Goal: Book appointment/travel/reservation

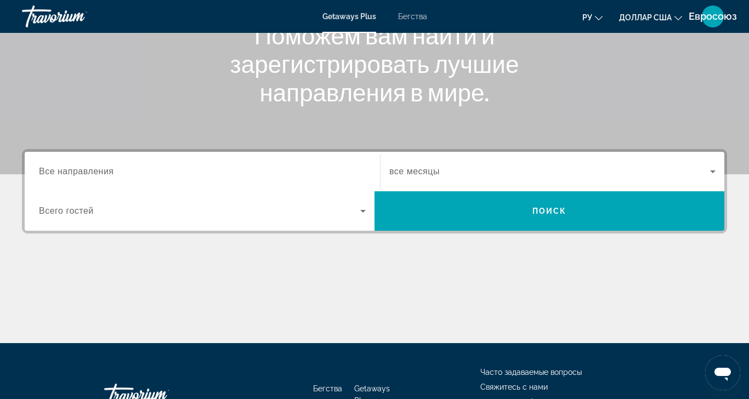
scroll to position [155, 0]
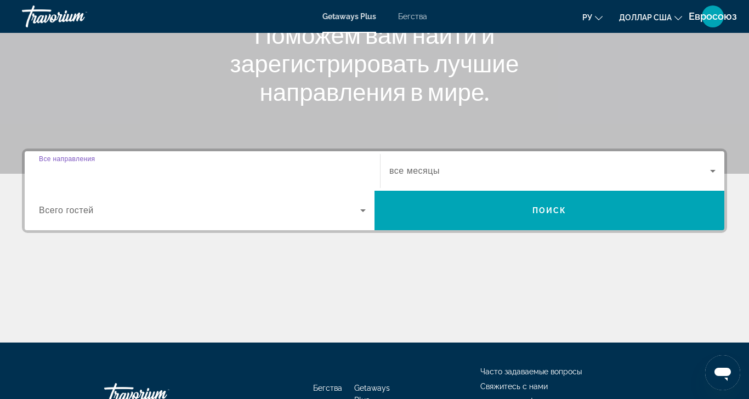
click at [74, 166] on input "Место назначения Все направления" at bounding box center [202, 171] width 327 height 13
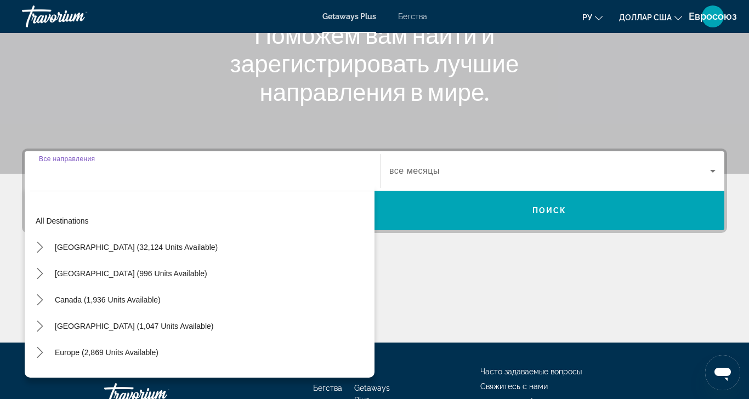
scroll to position [268, 0]
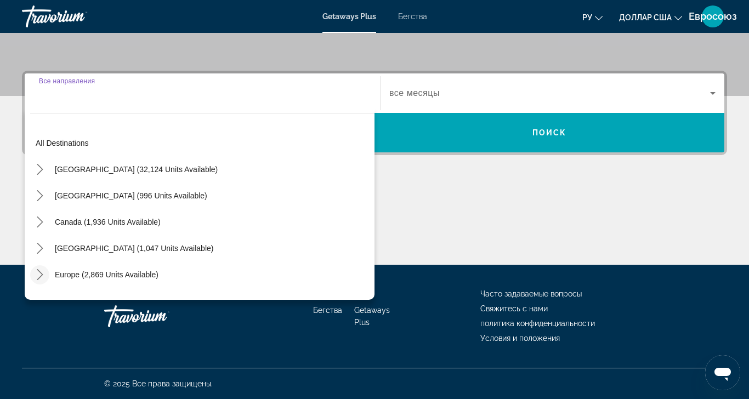
click at [38, 269] on icon "Toggle Europe (2,869 units available) submenu" at bounding box center [40, 274] width 11 height 11
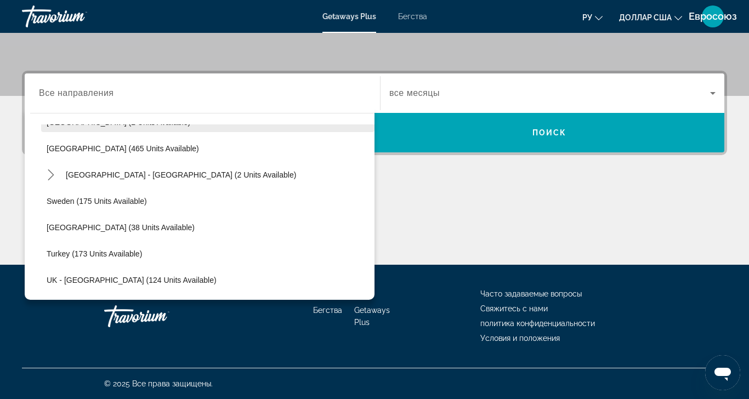
scroll to position [503, 0]
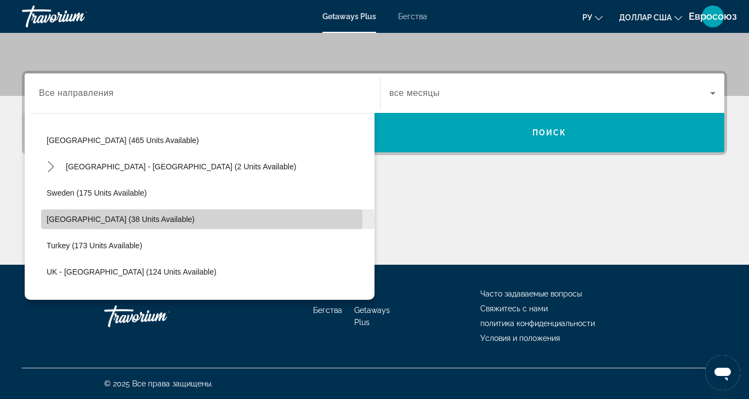
click at [72, 215] on span "[GEOGRAPHIC_DATA] (38 units available)" at bounding box center [121, 219] width 148 height 9
type input "**********"
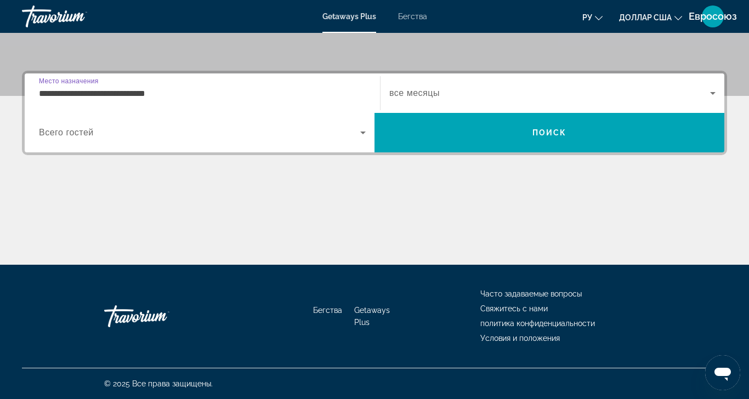
click at [461, 87] on span "Виджет поиска" at bounding box center [549, 93] width 321 height 13
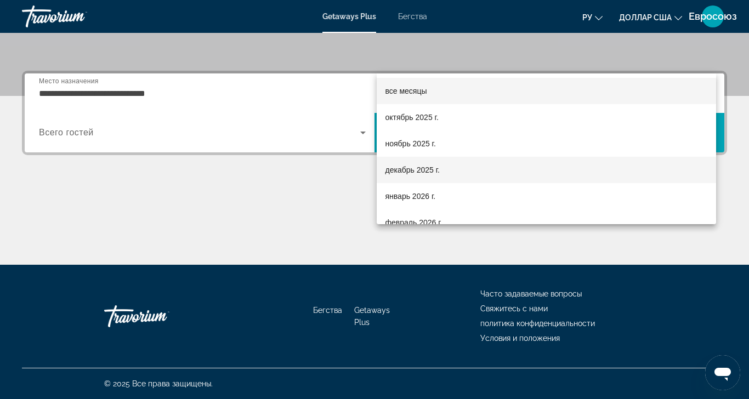
click at [424, 170] on font "декабрь 2025 г." at bounding box center [412, 170] width 54 height 9
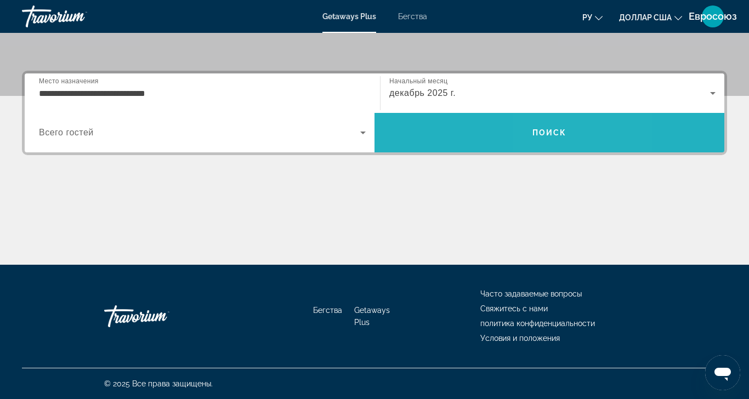
click at [553, 128] on font "Поиск" at bounding box center [549, 132] width 35 height 9
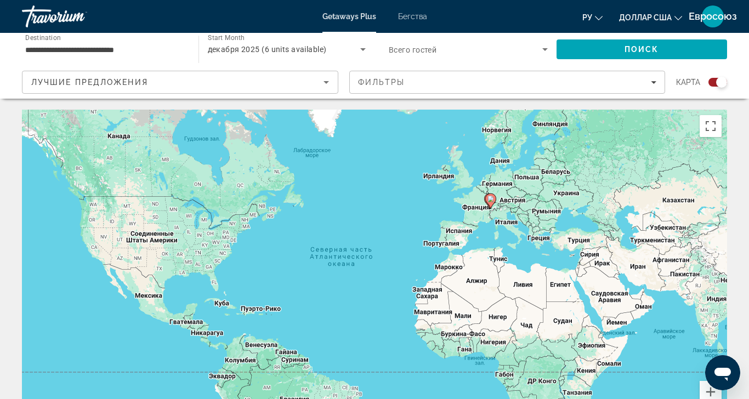
click at [708, 80] on div "Search widget" at bounding box center [717, 82] width 19 height 9
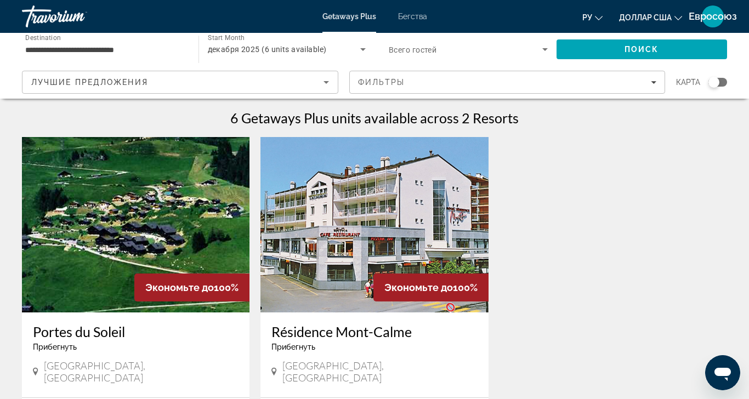
click at [711, 88] on div "карта" at bounding box center [701, 82] width 51 height 23
click at [714, 81] on div "Search widget" at bounding box center [717, 82] width 19 height 9
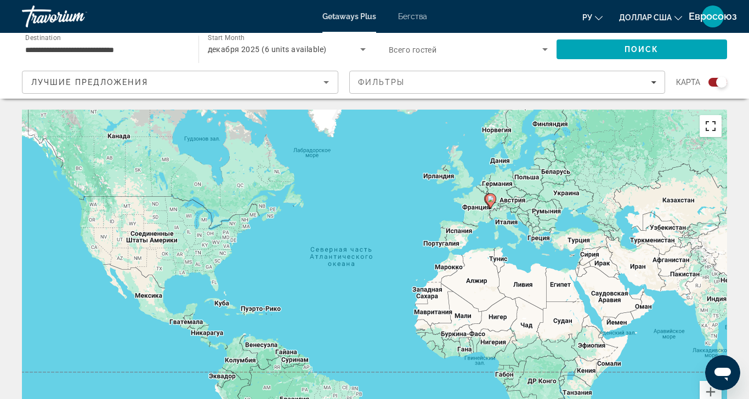
click at [703, 124] on button "Включить полноэкранный режим" at bounding box center [711, 126] width 22 height 22
click at [722, 381] on button "Увеличить" at bounding box center [711, 392] width 22 height 22
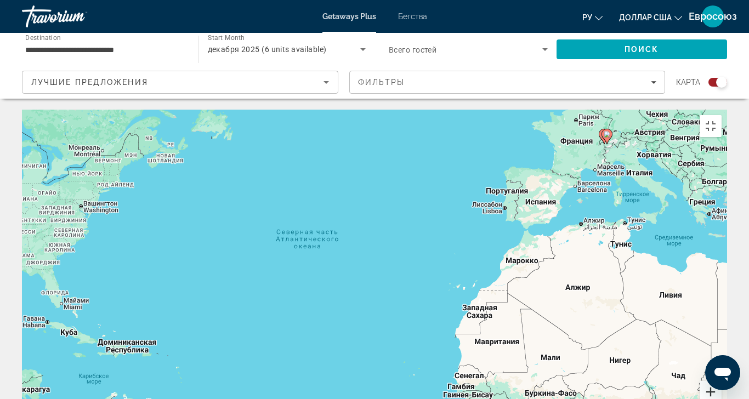
click at [722, 381] on button "Увеличить" at bounding box center [711, 392] width 22 height 22
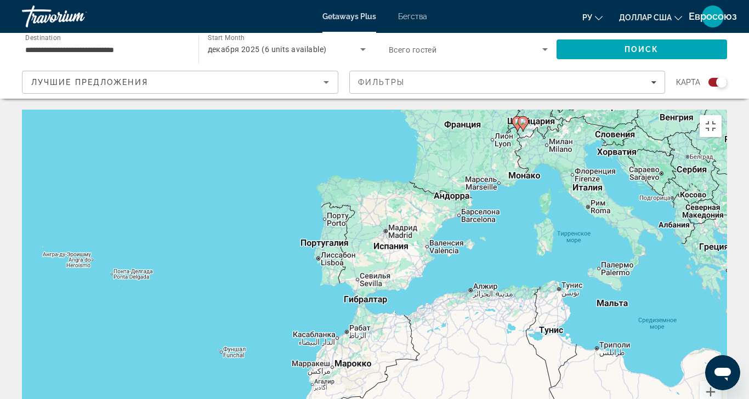
drag, startPoint x: 573, startPoint y: 101, endPoint x: 255, endPoint y: 218, distance: 338.8
click at [255, 218] on div "Чтобы активировать перетаскивание с помощью клавиатуры, нажмите Alt + Ввод. Пос…" at bounding box center [374, 274] width 705 height 329
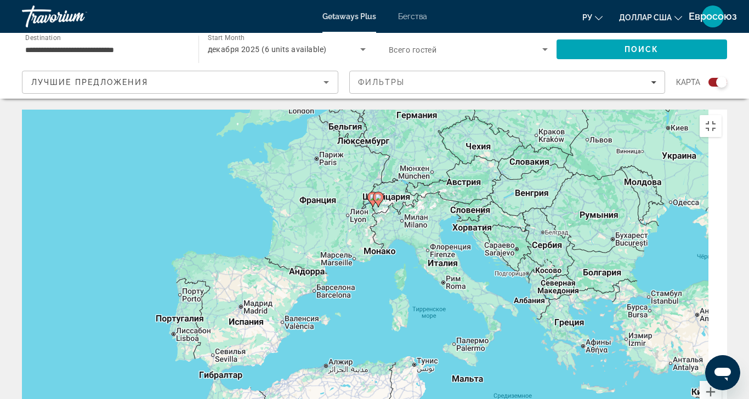
drag, startPoint x: 485, startPoint y: 126, endPoint x: 337, endPoint y: 204, distance: 167.8
click at [337, 204] on div "Чтобы активировать перетаскивание с помощью клавиатуры, нажмите Alt + Ввод. Пос…" at bounding box center [374, 274] width 705 height 329
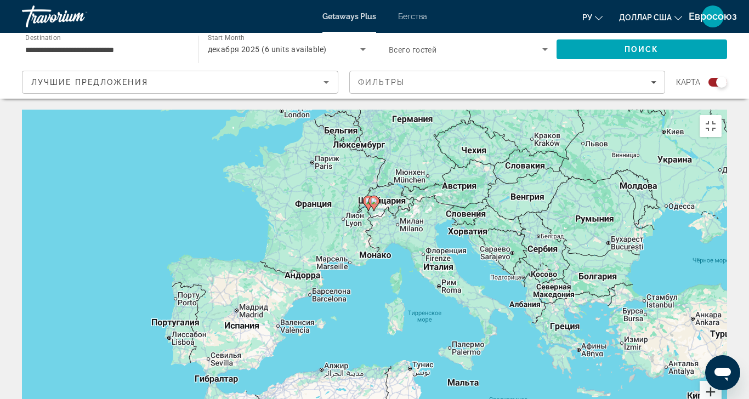
click at [722, 381] on button "Увеличить" at bounding box center [711, 392] width 22 height 22
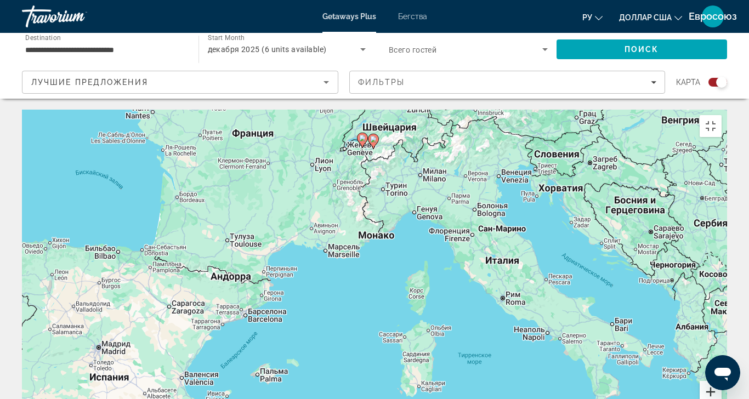
click at [722, 381] on button "Увеличить" at bounding box center [711, 392] width 22 height 22
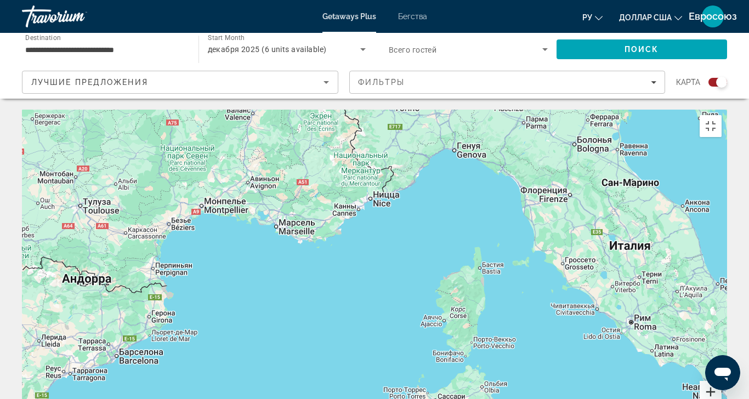
click at [722, 381] on button "Увеличить" at bounding box center [711, 392] width 22 height 22
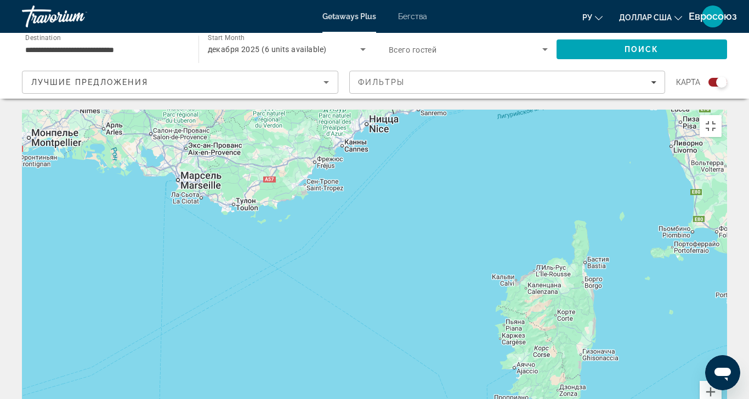
drag, startPoint x: 444, startPoint y: 210, endPoint x: 462, endPoint y: 421, distance: 211.3
click at [462, 399] on div "Быстрые клавиши Картографические данные Картографические данные ©2025 GeoBasis-…" at bounding box center [374, 274] width 705 height 329
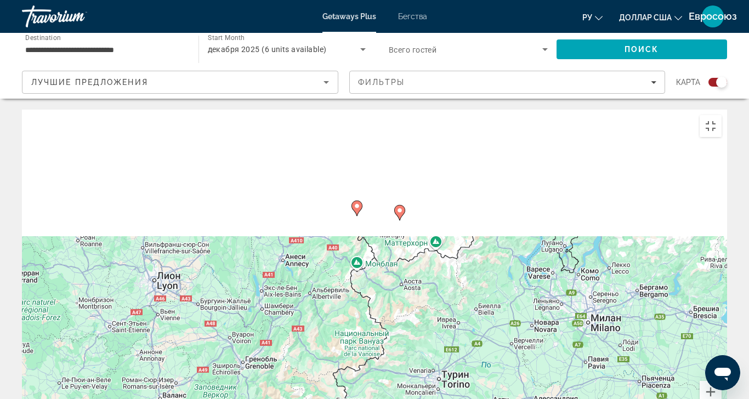
drag, startPoint x: 449, startPoint y: 350, endPoint x: 450, endPoint y: 361, distance: 11.6
click at [450, 361] on div "Чтобы активировать перетаскивание с помощью клавиатуры, нажмите Alt + Ввод. Пос…" at bounding box center [374, 274] width 705 height 329
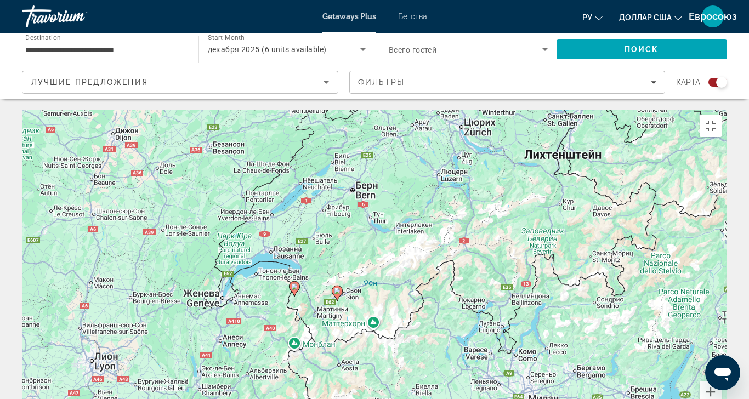
drag, startPoint x: 453, startPoint y: 184, endPoint x: 389, endPoint y: 179, distance: 64.3
click at [389, 179] on div "Чтобы активировать перетаскивание с помощью клавиатуры, нажмите Alt + Ввод. Пос…" at bounding box center [374, 274] width 705 height 329
click at [722, 381] on button "Увеличить" at bounding box center [711, 392] width 22 height 22
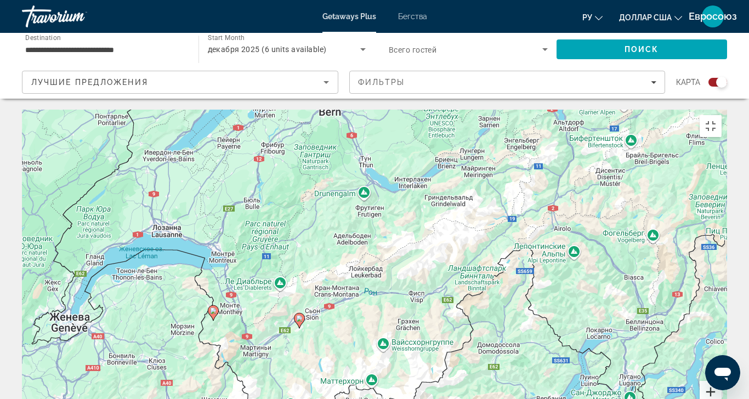
click at [722, 381] on button "Увеличить" at bounding box center [711, 392] width 22 height 22
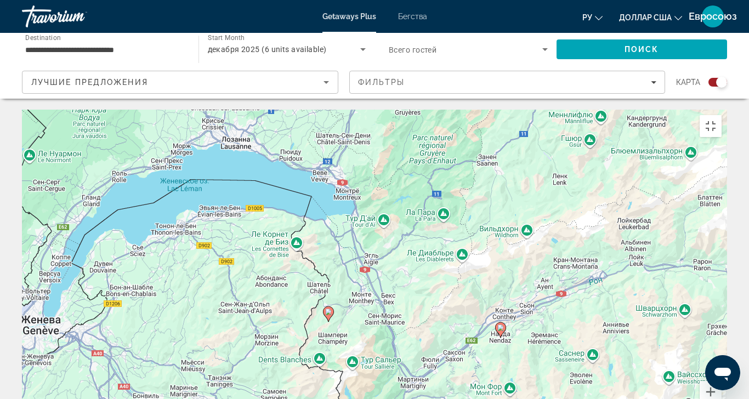
drag, startPoint x: 30, startPoint y: 310, endPoint x: 317, endPoint y: 264, distance: 291.0
click at [317, 264] on div "Чтобы активировать перетаскивание с помощью клавиатуры, нажмите Alt + Ввод. Пос…" at bounding box center [374, 274] width 705 height 329
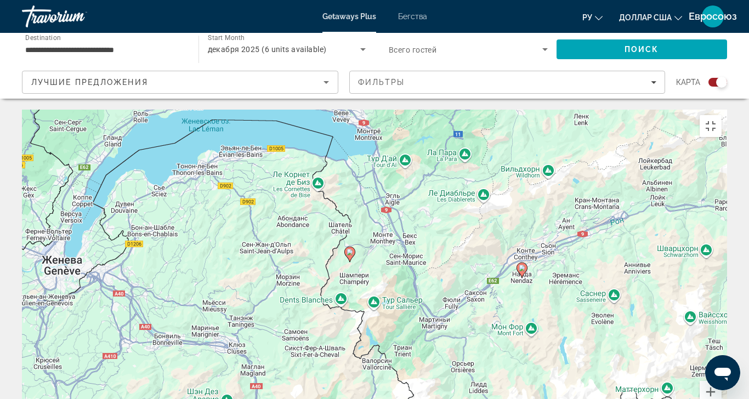
drag, startPoint x: 118, startPoint y: 276, endPoint x: 140, endPoint y: 215, distance: 64.7
click at [140, 215] on div "Чтобы активировать перетаскивание с помощью клавиатуры, нажмите Alt + Ввод. Пос…" at bounding box center [374, 274] width 705 height 329
click at [350, 249] on image "Основное содержание" at bounding box center [350, 252] width 7 height 7
type input "**********"
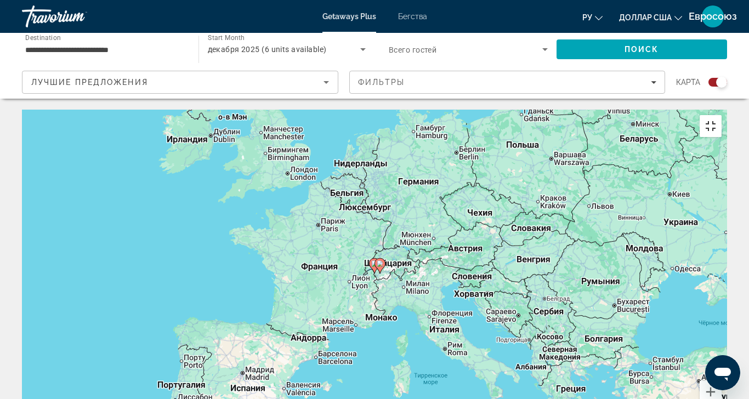
click at [722, 115] on button "Включить полноэкранный режим" at bounding box center [711, 126] width 22 height 22
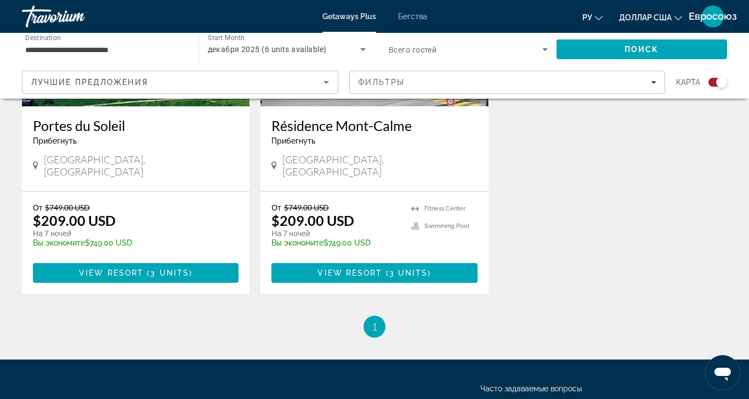
scroll to position [547, 0]
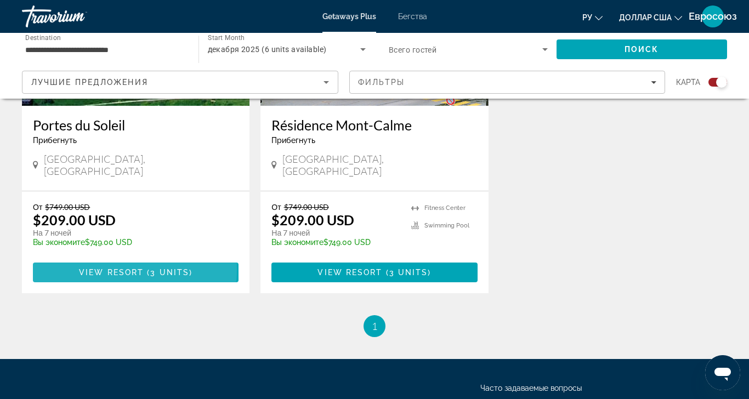
click at [127, 268] on span "View Resort" at bounding box center [111, 272] width 65 height 9
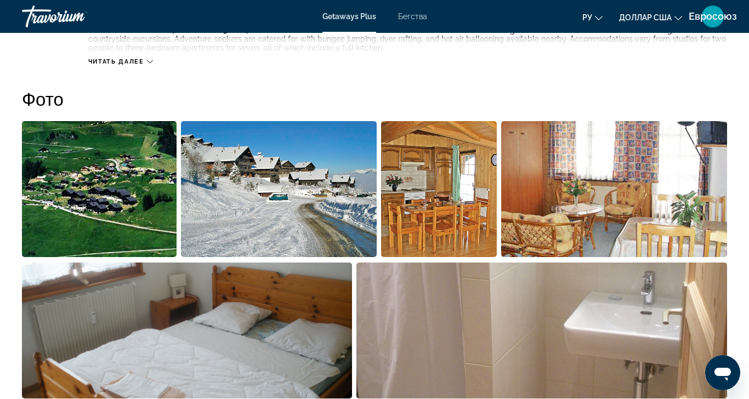
scroll to position [665, 0]
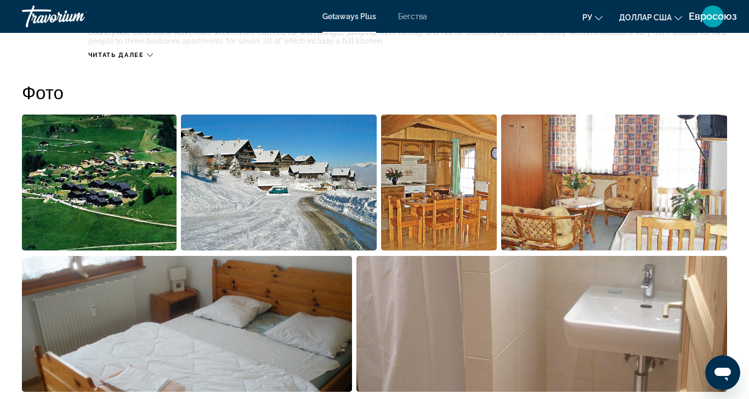
click at [97, 190] on img "Open full-screen image slider" at bounding box center [99, 183] width 155 height 136
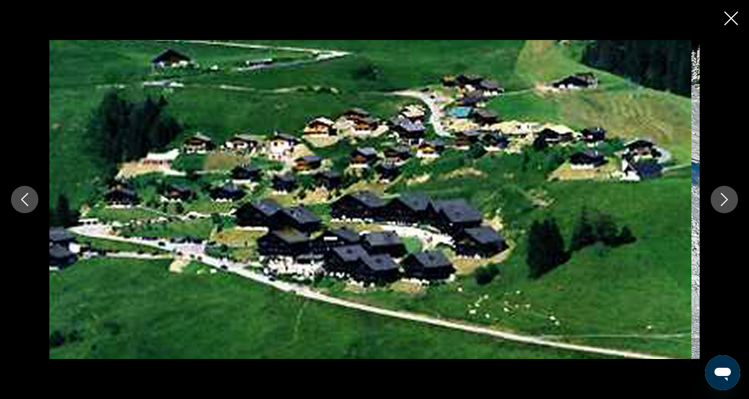
click at [718, 193] on icon "Next image" at bounding box center [724, 199] width 13 height 13
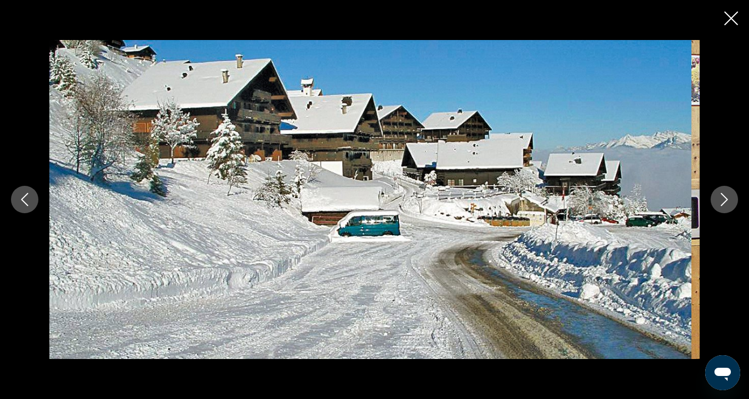
click at [718, 193] on icon "Next image" at bounding box center [724, 199] width 13 height 13
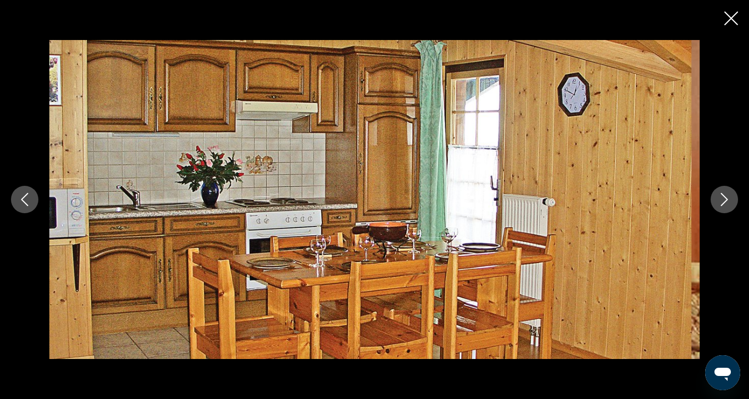
click at [718, 193] on icon "Next image" at bounding box center [724, 199] width 13 height 13
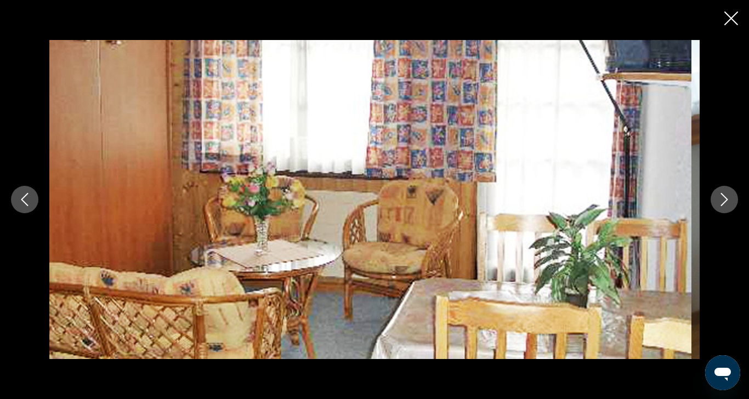
click at [718, 193] on icon "Next image" at bounding box center [724, 199] width 13 height 13
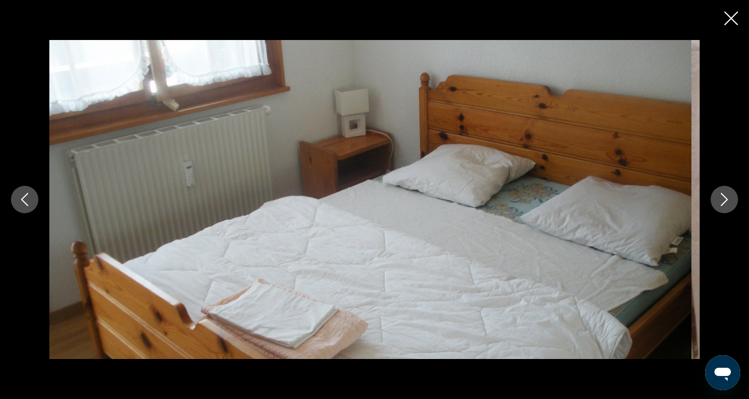
click at [718, 193] on icon "Next image" at bounding box center [724, 199] width 13 height 13
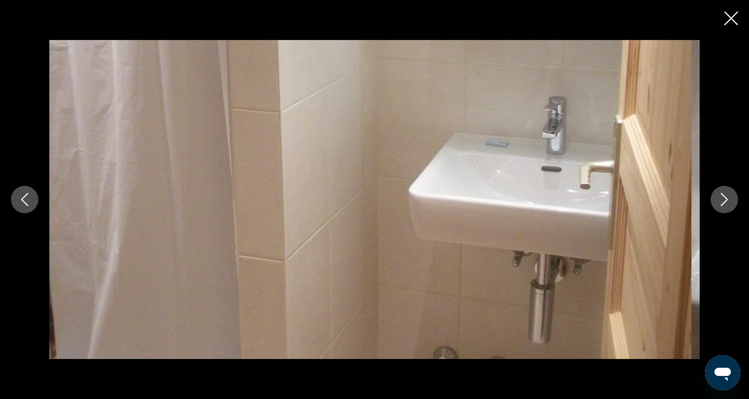
click at [718, 193] on icon "Next image" at bounding box center [724, 199] width 13 height 13
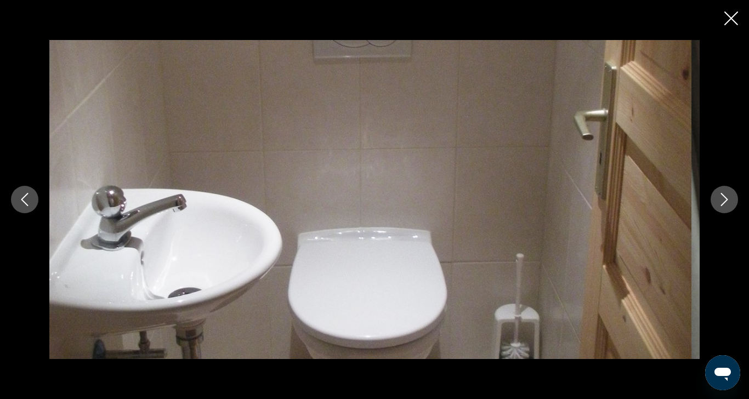
click at [718, 193] on icon "Next image" at bounding box center [724, 199] width 13 height 13
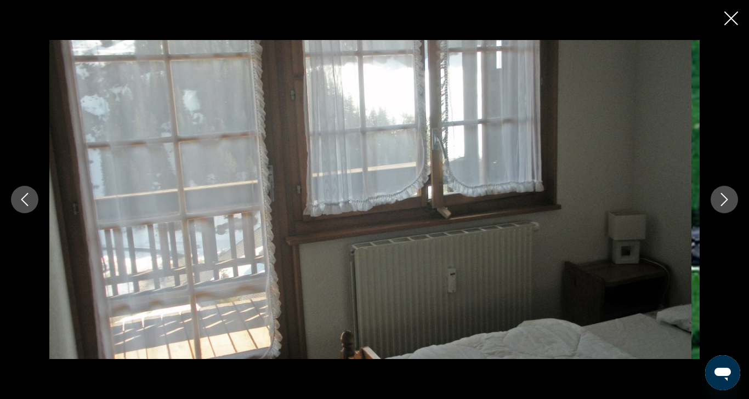
click at [718, 193] on icon "Next image" at bounding box center [724, 199] width 13 height 13
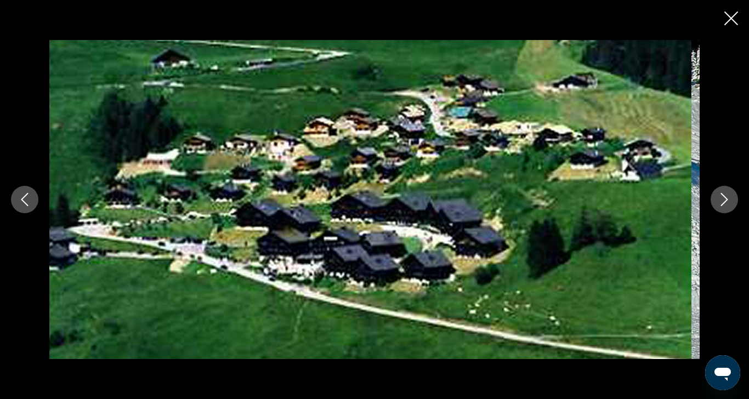
click at [718, 193] on icon "Next image" at bounding box center [724, 199] width 13 height 13
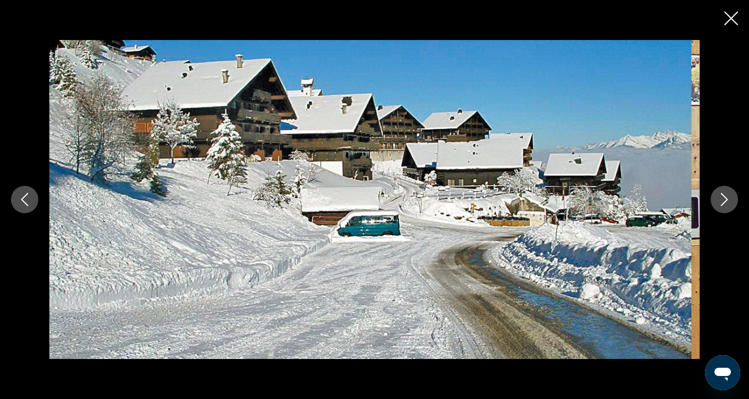
click at [724, 19] on icon "Close slideshow" at bounding box center [731, 19] width 14 height 14
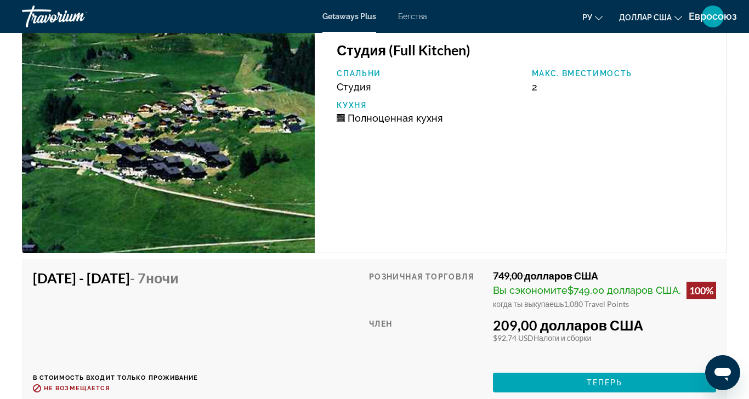
scroll to position [2103, 0]
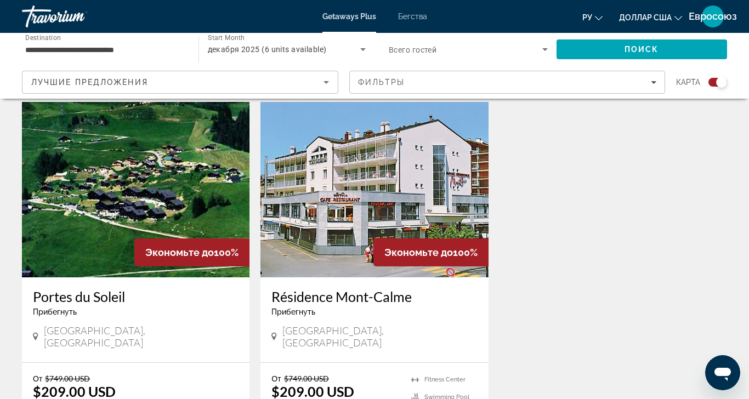
scroll to position [378, 0]
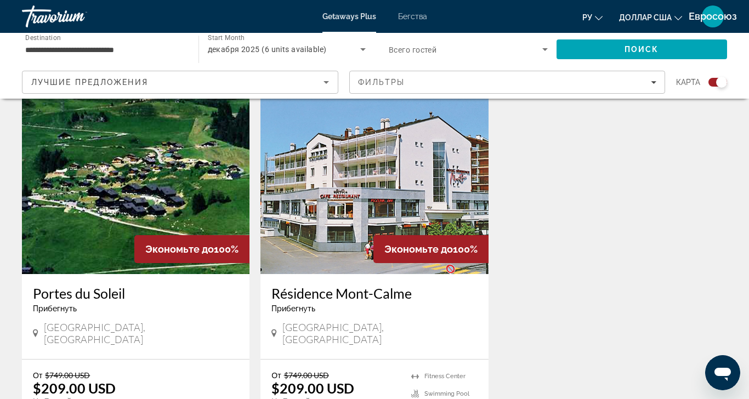
click at [360, 197] on img "Основное содержание" at bounding box center [374, 186] width 228 height 175
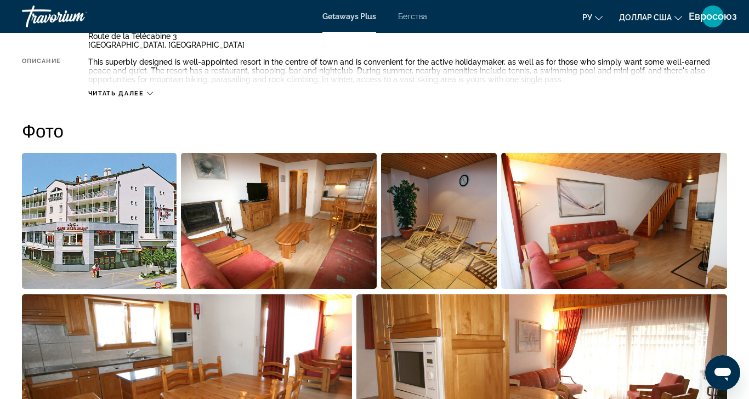
scroll to position [639, 0]
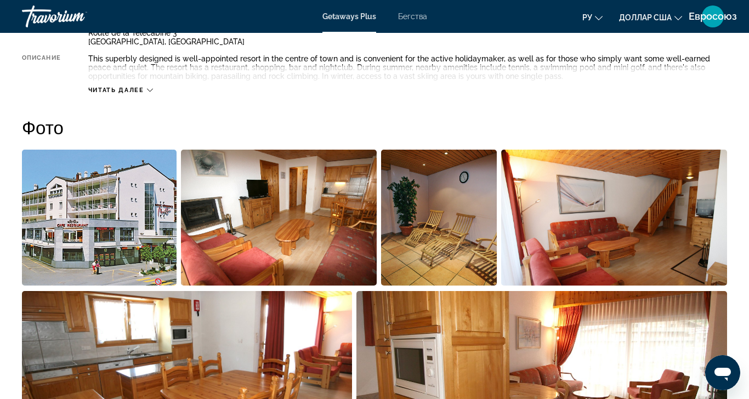
click at [99, 217] on img "Open full-screen image slider" at bounding box center [99, 218] width 155 height 136
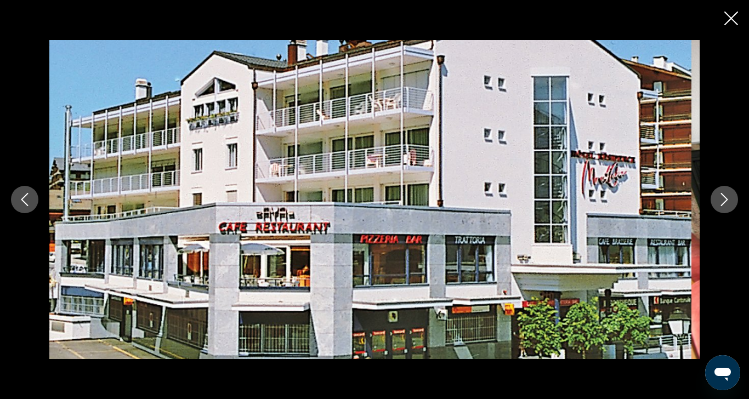
click at [718, 193] on icon "Next image" at bounding box center [724, 199] width 13 height 13
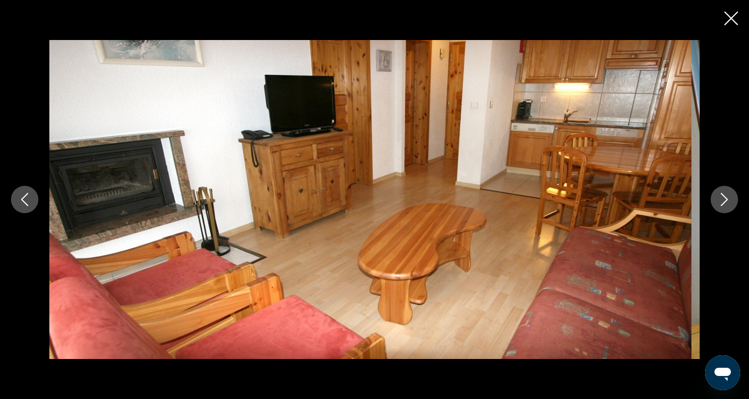
click at [718, 193] on icon "Next image" at bounding box center [724, 199] width 13 height 13
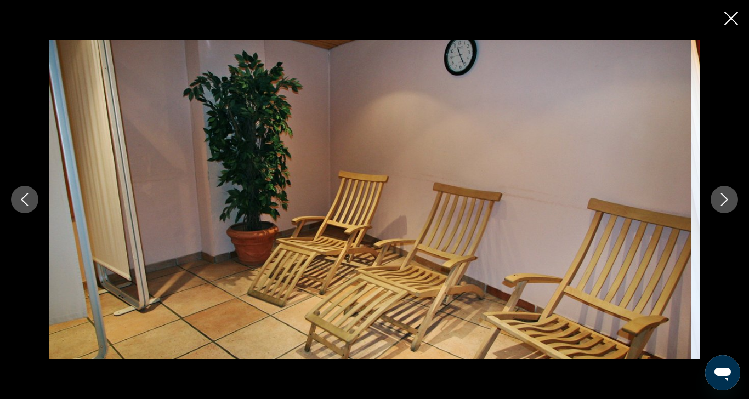
click at [718, 193] on icon "Next image" at bounding box center [724, 199] width 13 height 13
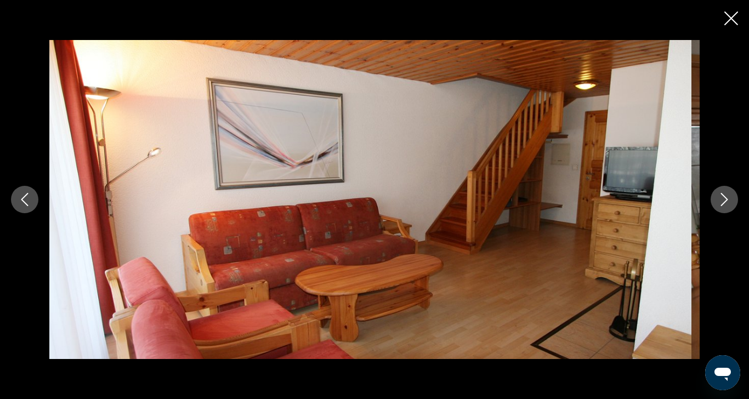
click at [718, 193] on icon "Next image" at bounding box center [724, 199] width 13 height 13
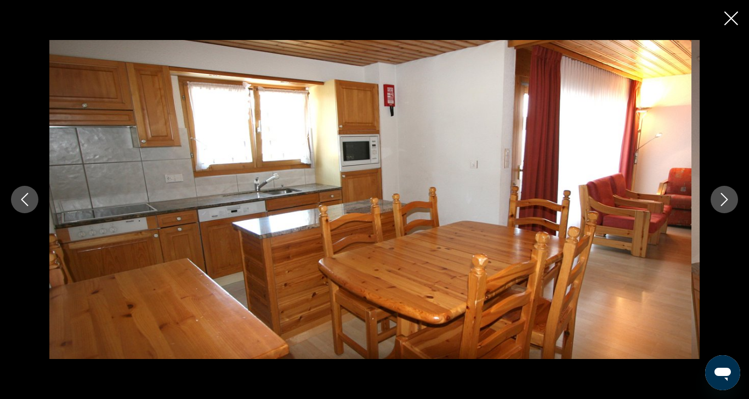
click at [718, 193] on icon "Next image" at bounding box center [724, 199] width 13 height 13
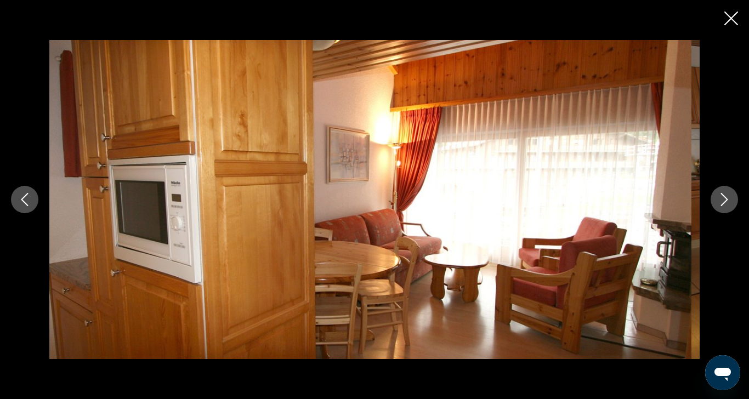
click at [718, 193] on icon "Next image" at bounding box center [724, 199] width 13 height 13
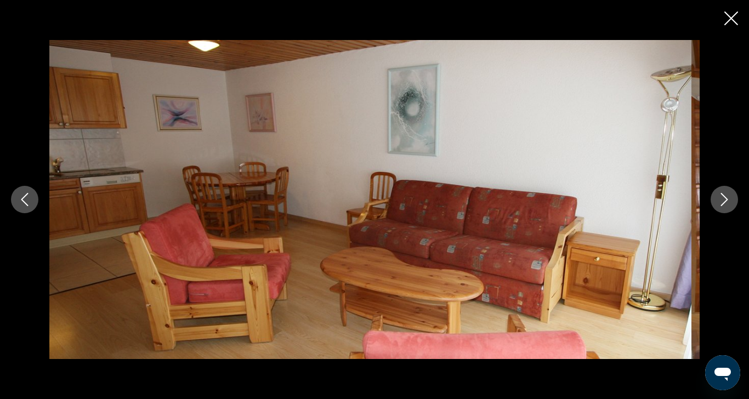
click at [718, 193] on icon "Next image" at bounding box center [724, 199] width 13 height 13
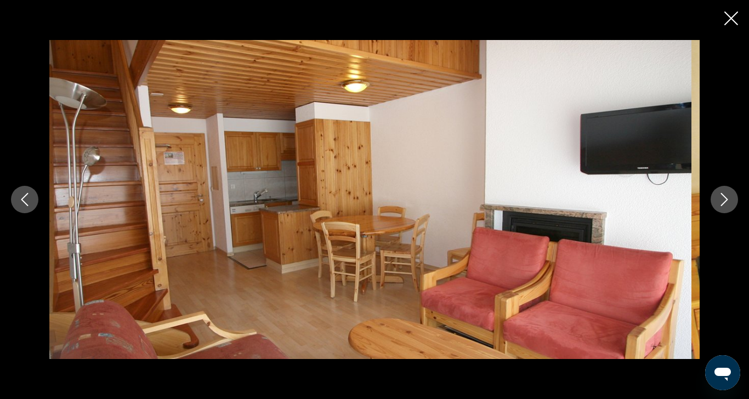
click at [718, 193] on icon "Next image" at bounding box center [724, 199] width 13 height 13
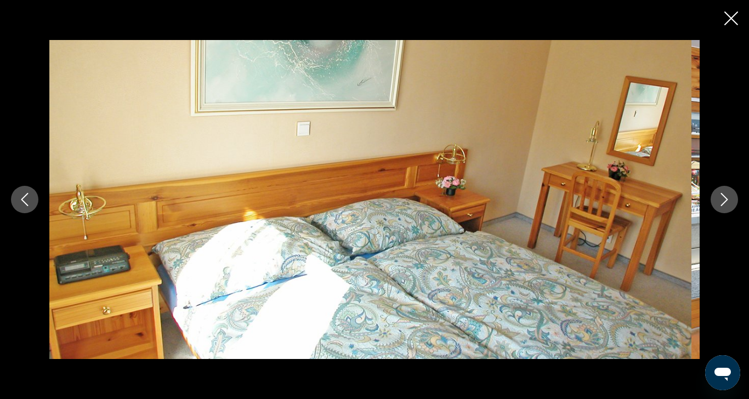
click at [718, 193] on icon "Next image" at bounding box center [724, 199] width 13 height 13
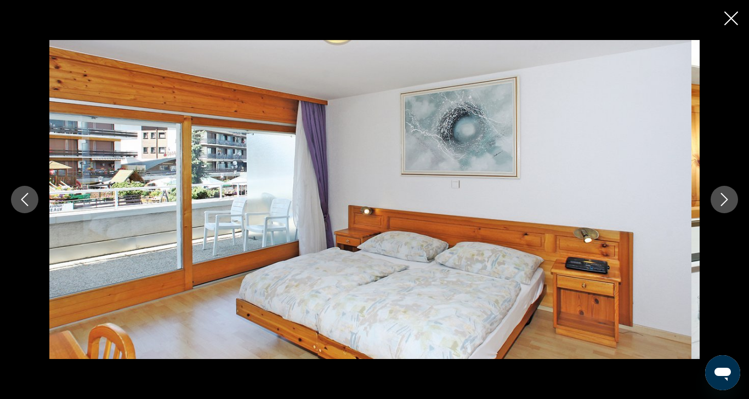
click at [718, 193] on icon "Next image" at bounding box center [724, 199] width 13 height 13
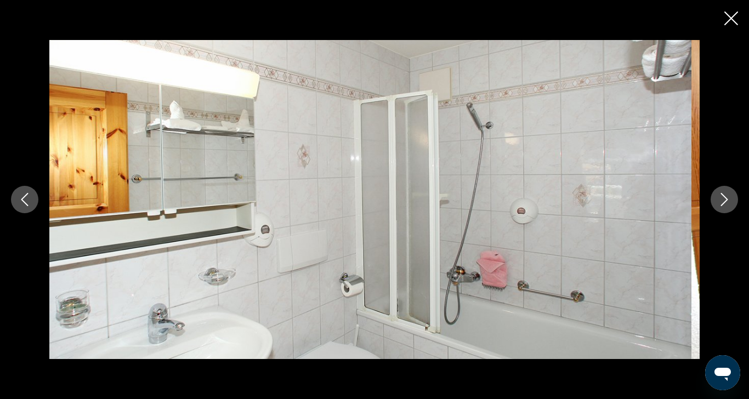
click at [718, 193] on icon "Next image" at bounding box center [724, 199] width 13 height 13
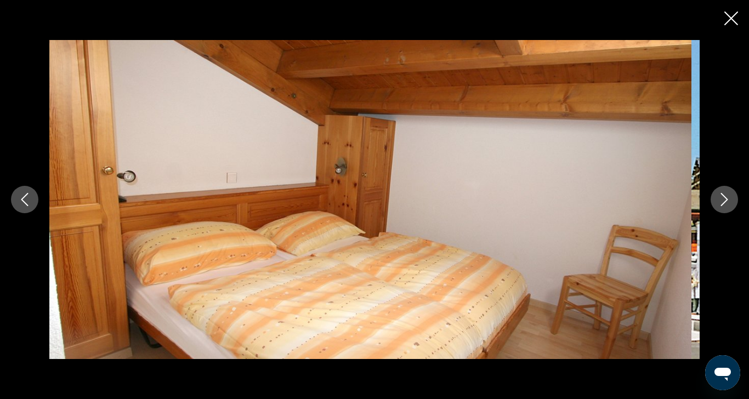
click at [718, 193] on icon "Next image" at bounding box center [724, 199] width 13 height 13
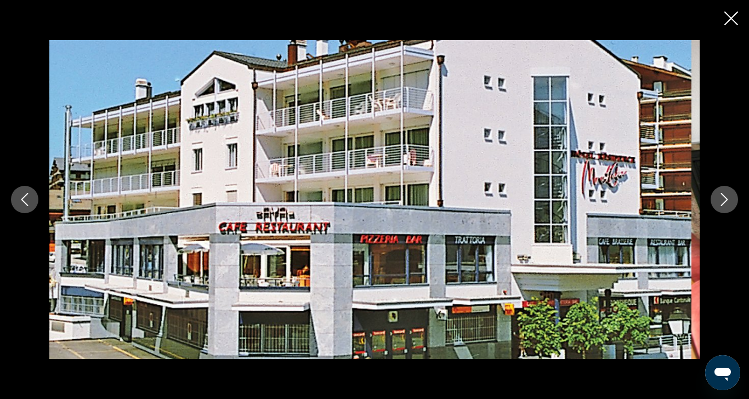
click at [718, 193] on icon "Next image" at bounding box center [724, 199] width 13 height 13
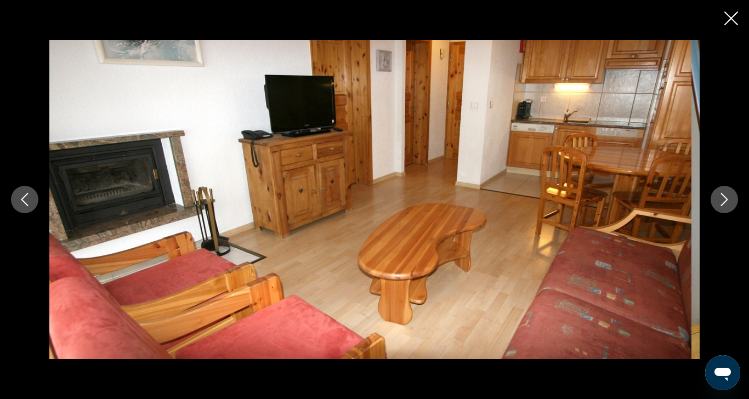
click at [729, 14] on icon "Close slideshow" at bounding box center [731, 19] width 14 height 14
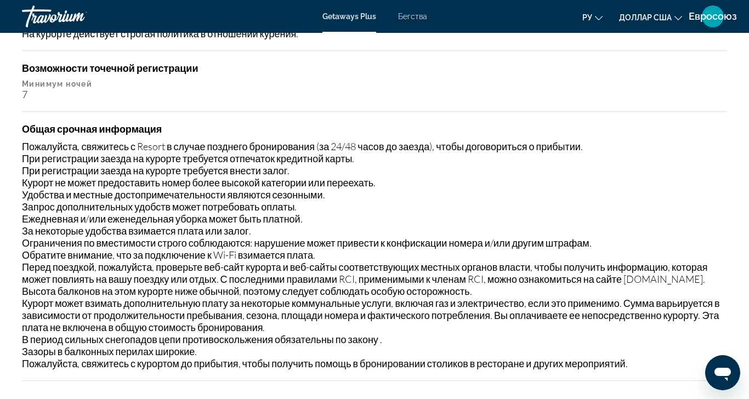
scroll to position [1574, 0]
